Goal: Communication & Community: Connect with others

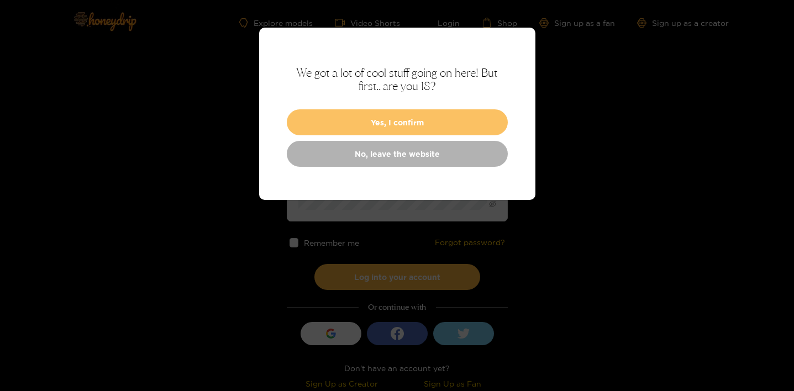
click at [355, 134] on button "Yes, I confirm" at bounding box center [397, 122] width 221 height 26
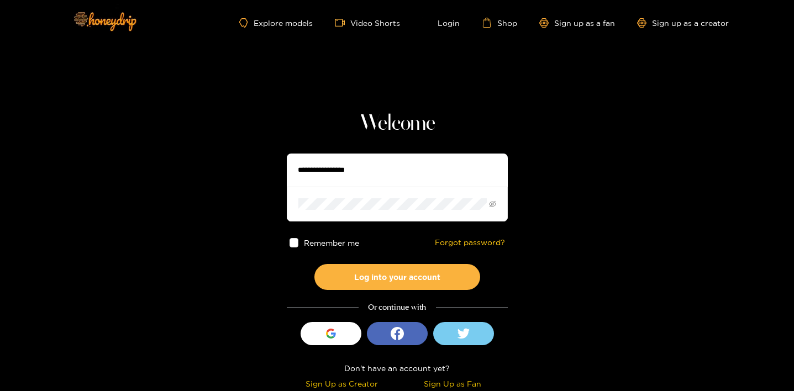
click at [351, 160] on input "text" at bounding box center [397, 170] width 221 height 33
click at [344, 169] on input "text" at bounding box center [397, 170] width 221 height 33
type input "******"
click at [314, 264] on button "Log into your account" at bounding box center [397, 277] width 166 height 26
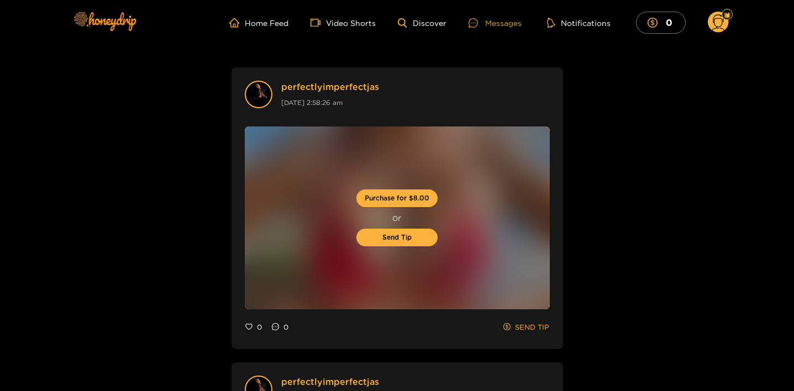
click at [502, 18] on div "Messages" at bounding box center [495, 23] width 53 height 13
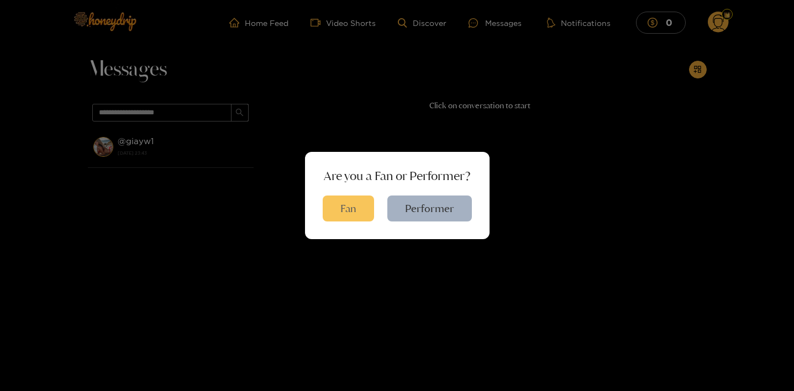
click at [353, 212] on button "Fan" at bounding box center [348, 209] width 51 height 26
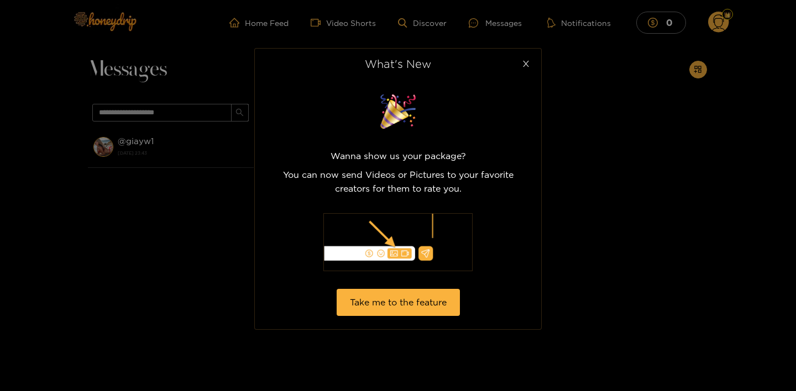
click at [526, 64] on icon "close" at bounding box center [526, 64] width 8 height 8
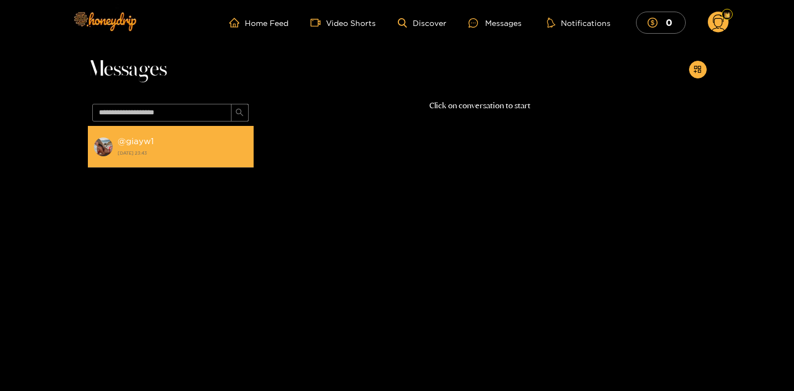
click at [139, 139] on strong "@ giayw1" at bounding box center [136, 141] width 36 height 9
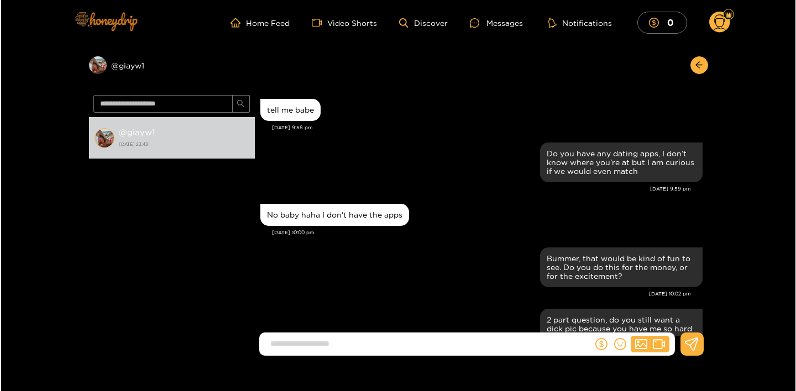
scroll to position [1144, 0]
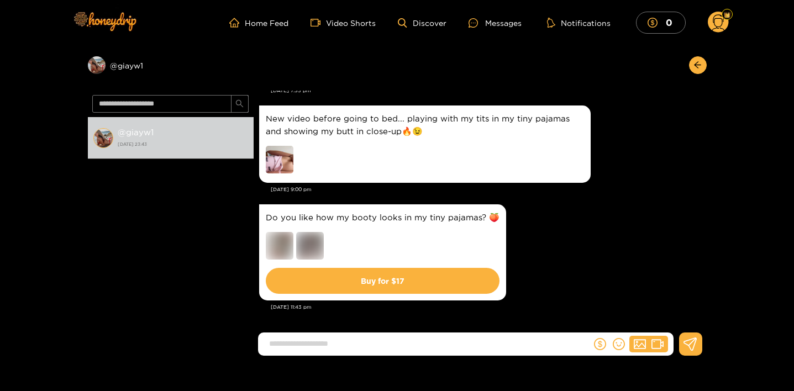
click at [277, 148] on img at bounding box center [280, 160] width 28 height 28
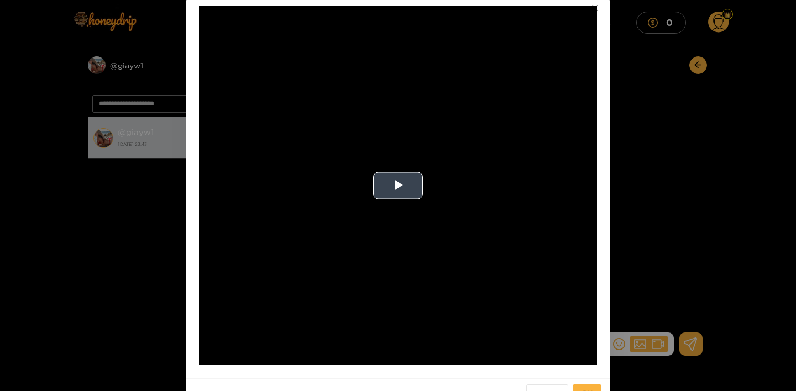
scroll to position [61, 0]
